Goal: Information Seeking & Learning: Learn about a topic

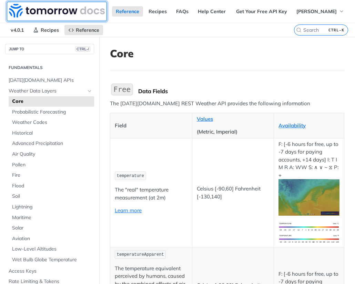
click at [14, 11] on img at bounding box center [57, 11] width 96 height 14
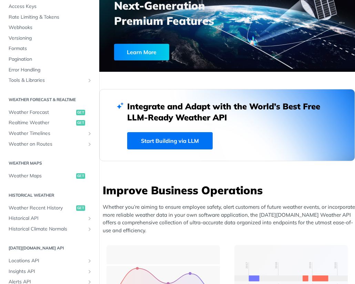
scroll to position [69, 0]
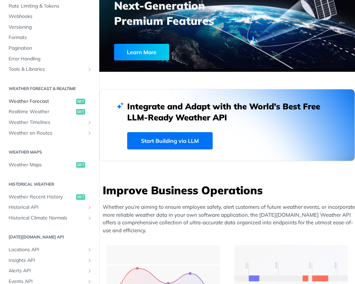
click at [34, 101] on span "Weather Forecast" at bounding box center [42, 101] width 66 height 7
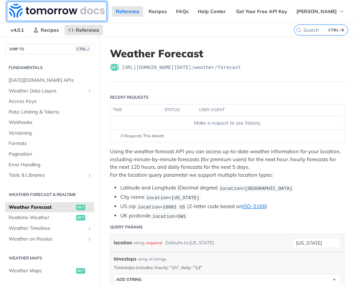
click at [65, 13] on img at bounding box center [57, 11] width 96 height 14
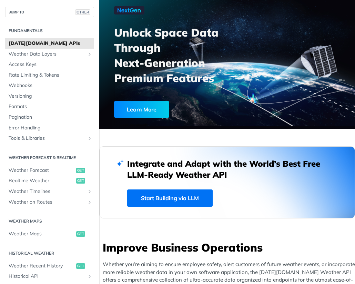
scroll to position [172, 0]
